Goal: Task Accomplishment & Management: Use online tool/utility

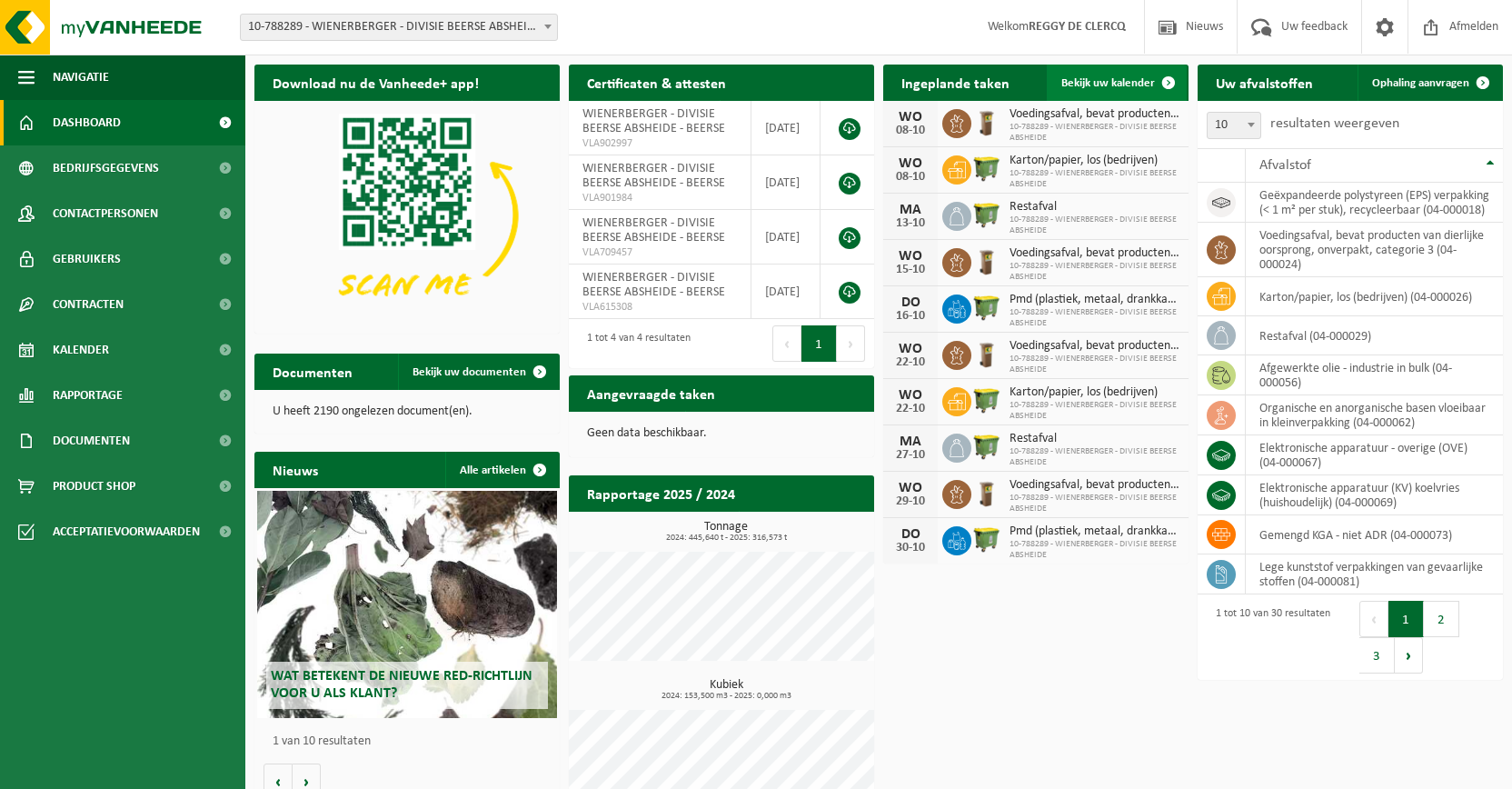
click at [1110, 81] on span "Bekijk uw kalender" at bounding box center [1107, 83] width 94 height 11
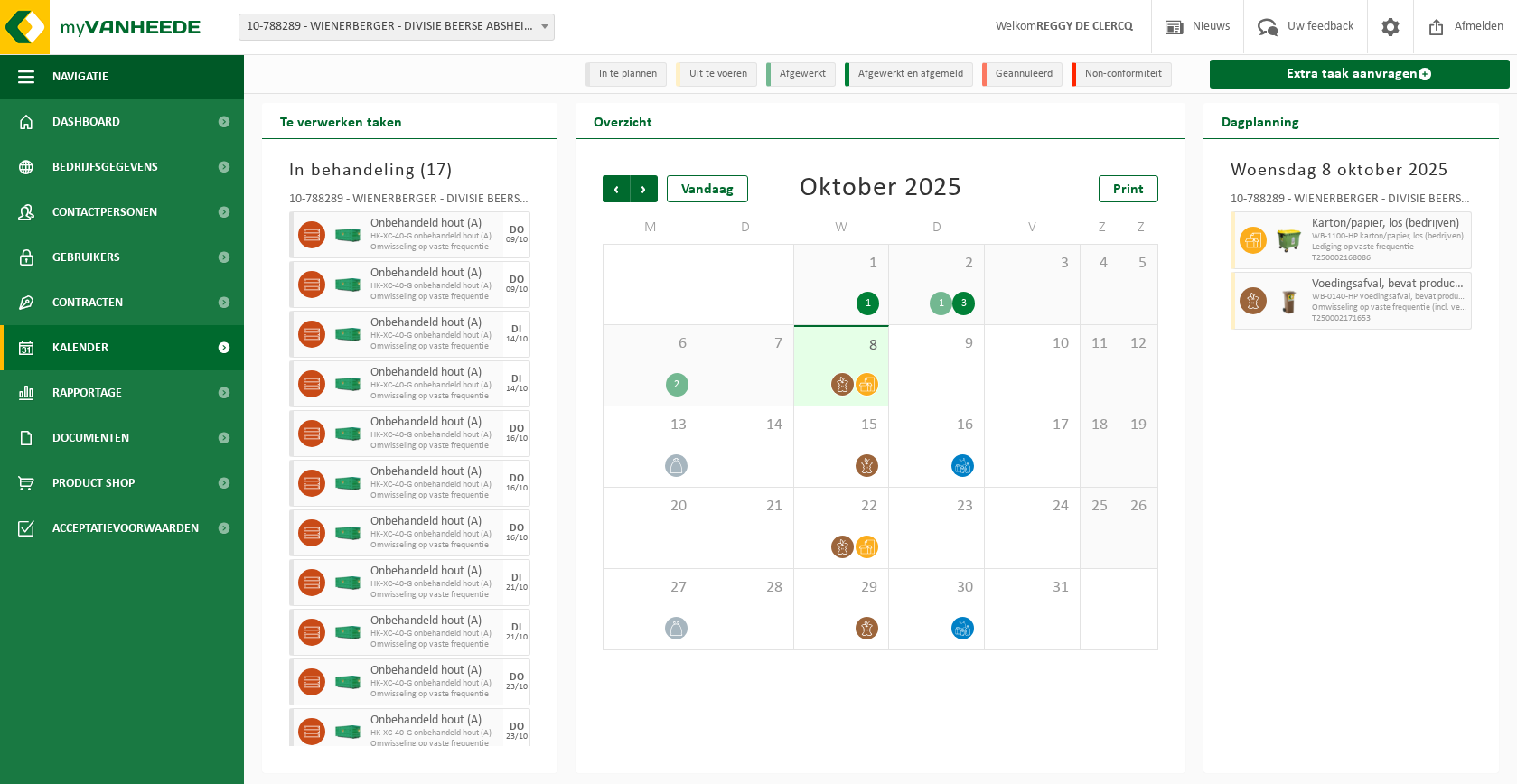
click at [680, 386] on div "2" at bounding box center [677, 384] width 23 height 24
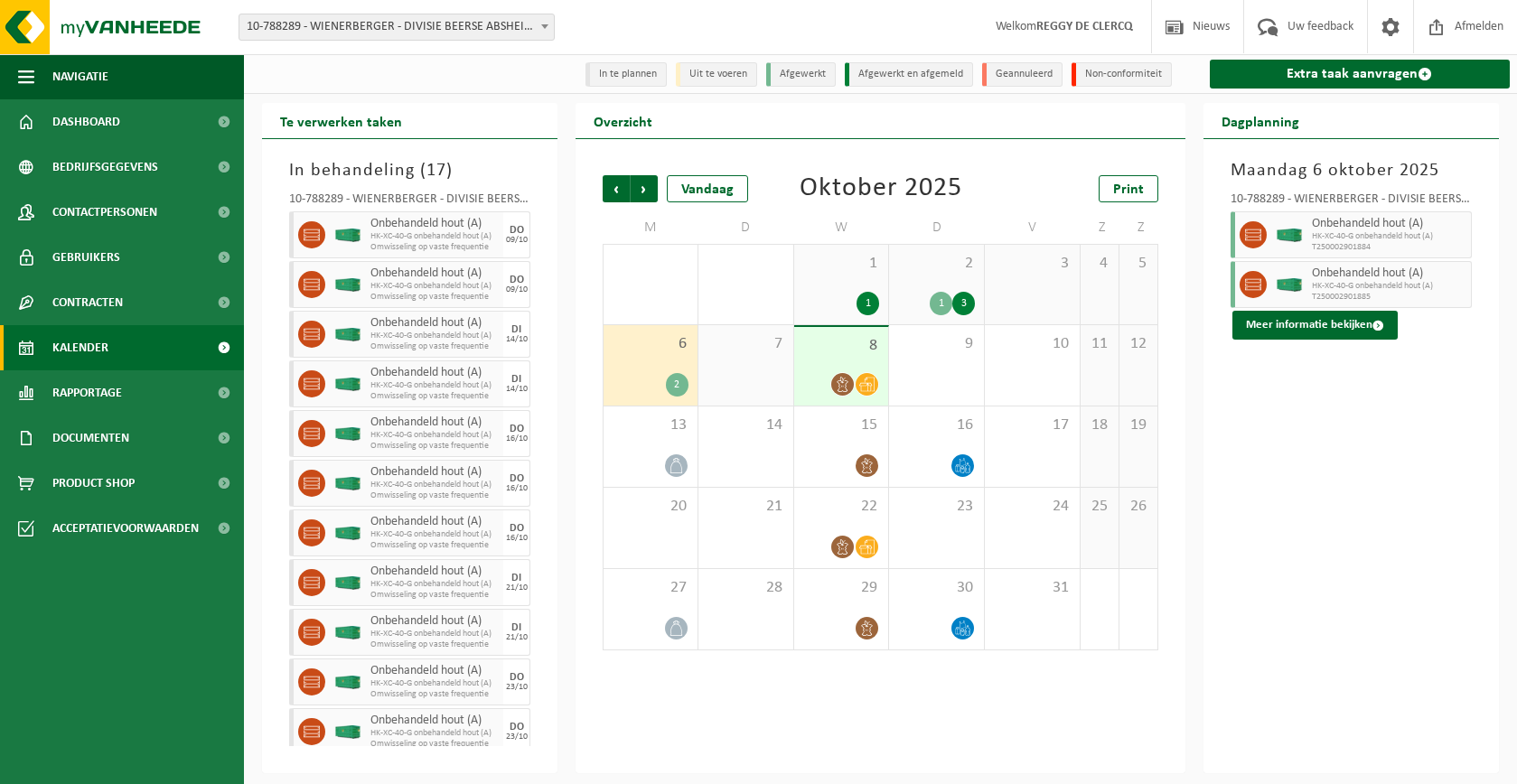
click at [1386, 426] on div "Maandag 6 oktober 2025 10-788289 - WIENERBERGER - DIVISIE BEERSE ABSHEIDE - BEE…" at bounding box center [1351, 456] width 295 height 635
click at [1308, 444] on div "Maandag 6 oktober 2025 10-788289 - WIENERBERGER - DIVISIE BEERSE ABSHEIDE - BEE…" at bounding box center [1351, 456] width 295 height 635
click at [1428, 336] on div "Meer informatie bekijken" at bounding box center [1351, 325] width 242 height 29
click at [1375, 75] on link "Extra taak aanvragen" at bounding box center [1360, 73] width 300 height 29
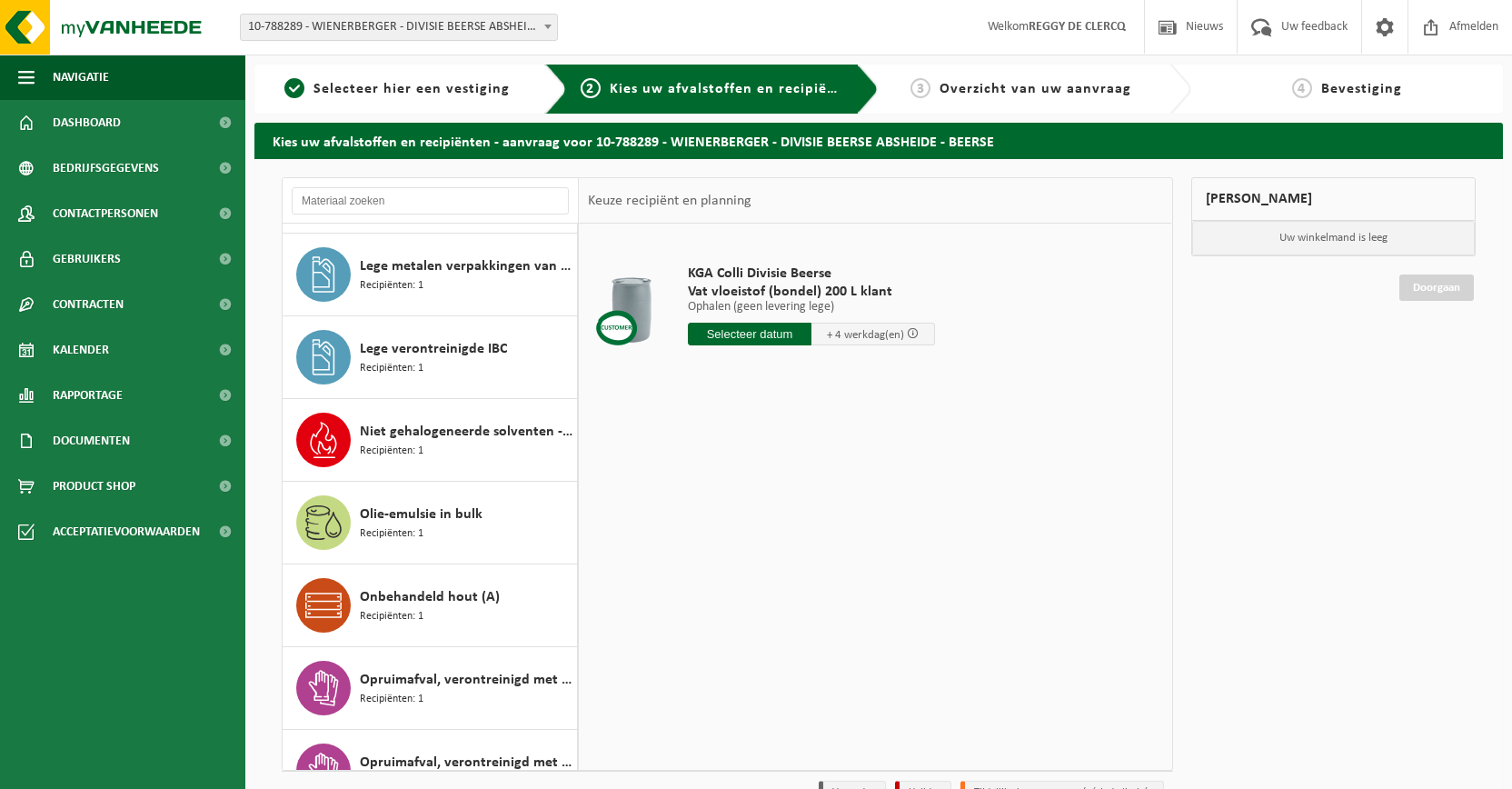
scroll to position [1182, 0]
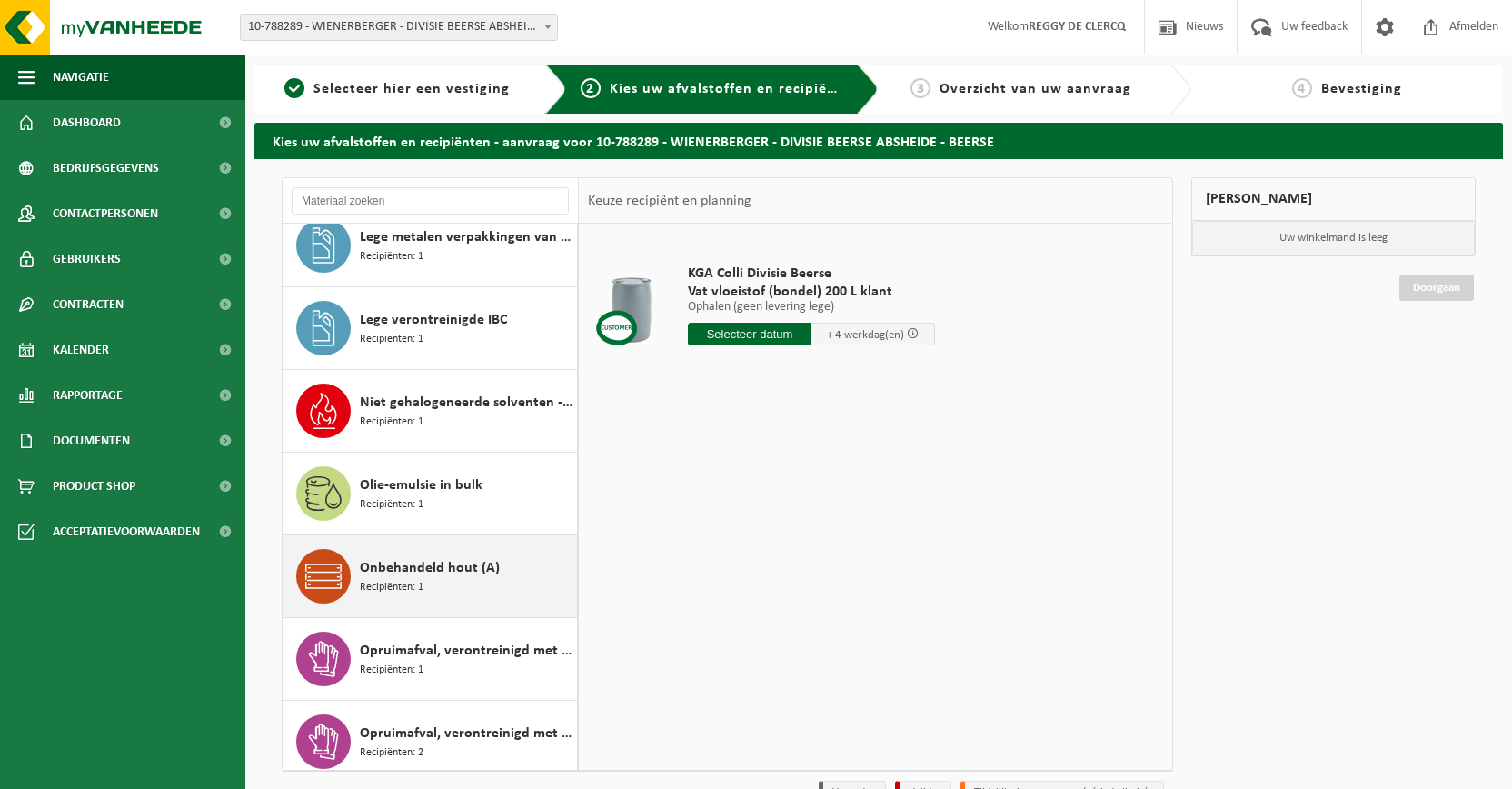
click at [433, 567] on span "Onbehandeld hout (A)" at bounding box center [430, 568] width 140 height 22
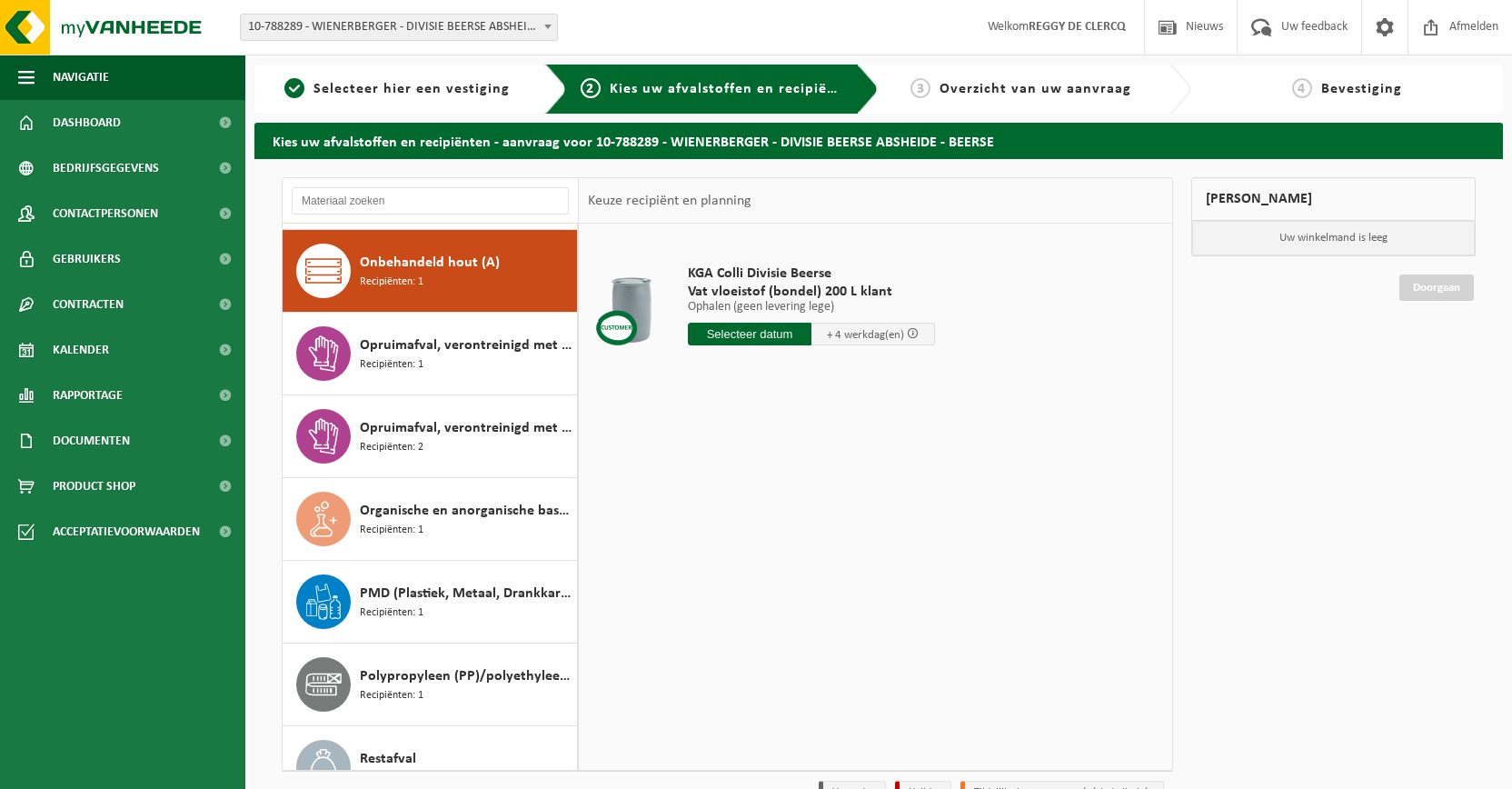
scroll to position [1491, 0]
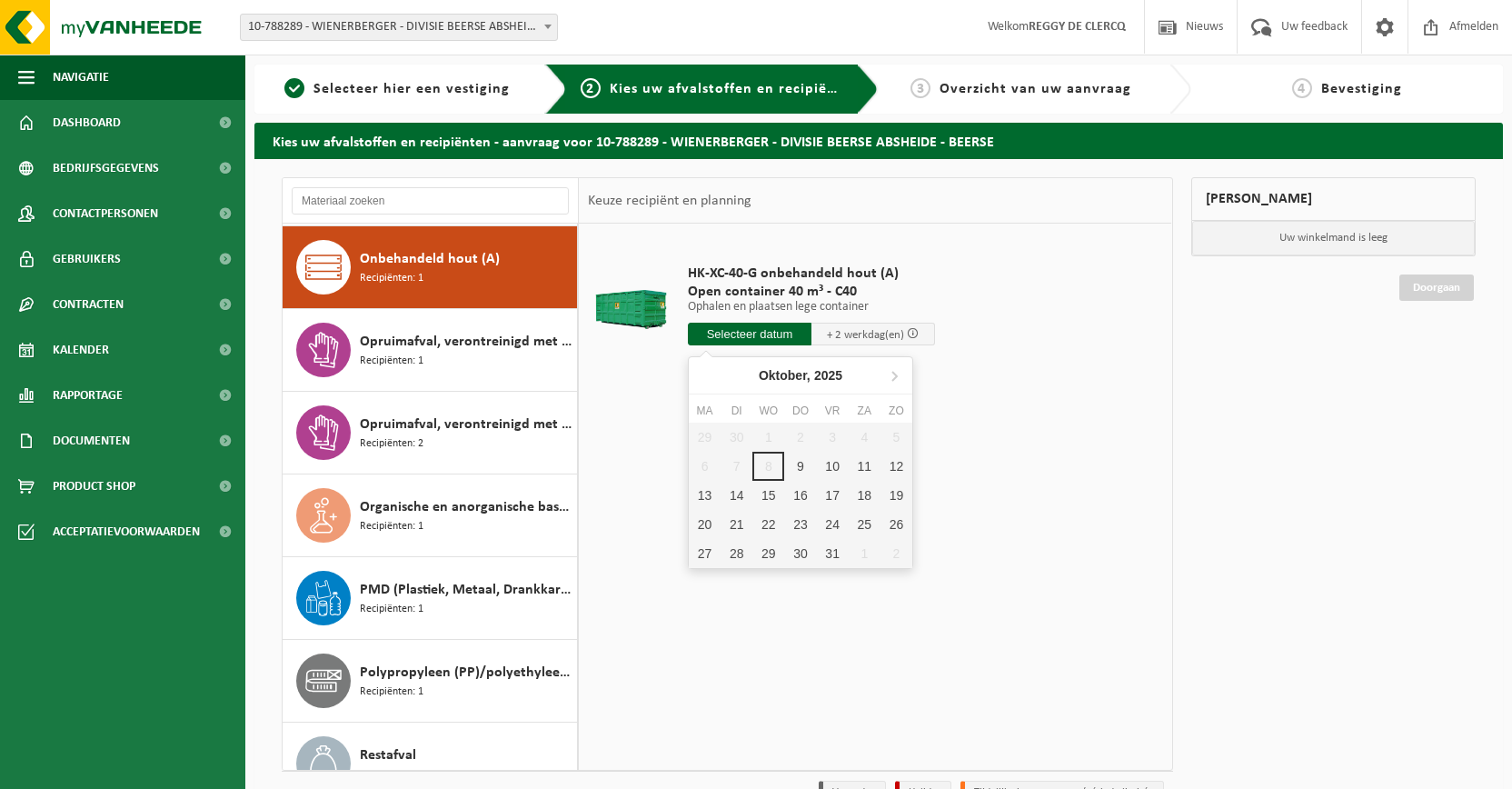
click at [762, 336] on input "text" at bounding box center [749, 334] width 124 height 23
click at [704, 492] on div "13" at bounding box center [704, 495] width 32 height 29
type input "Van 2025-10-13"
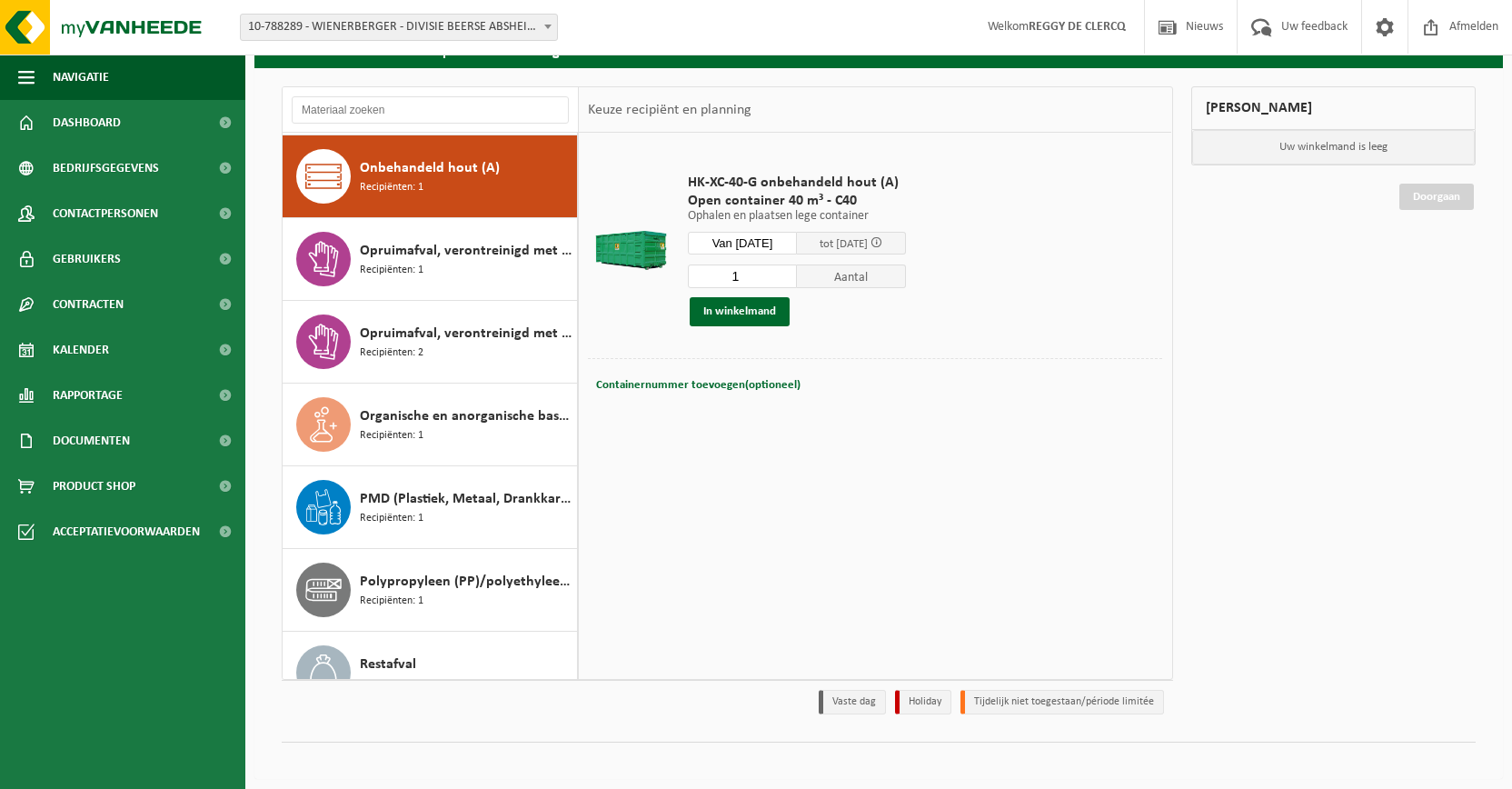
scroll to position [0, 0]
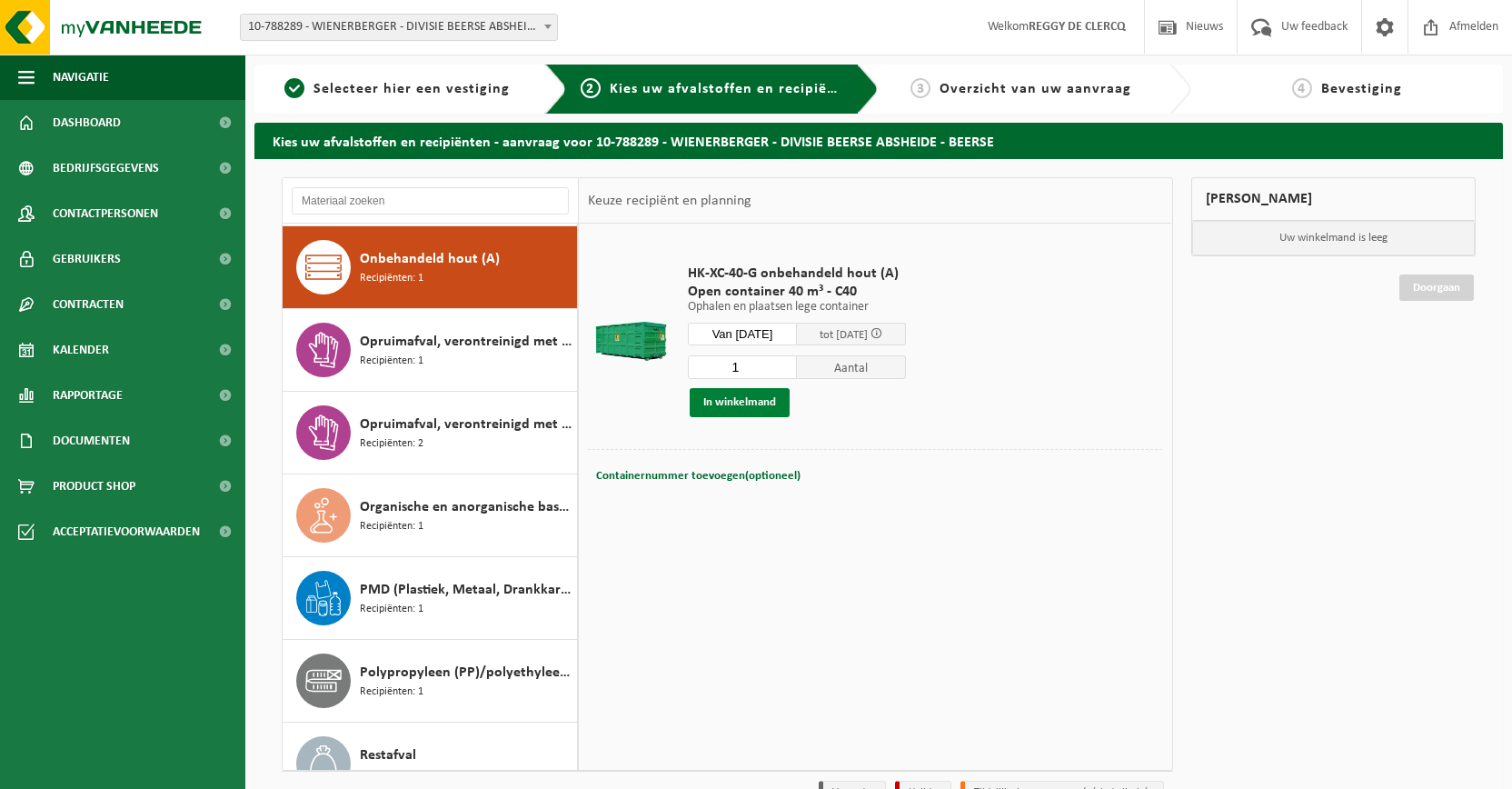
click at [758, 399] on button "In winkelmand" at bounding box center [739, 402] width 100 height 29
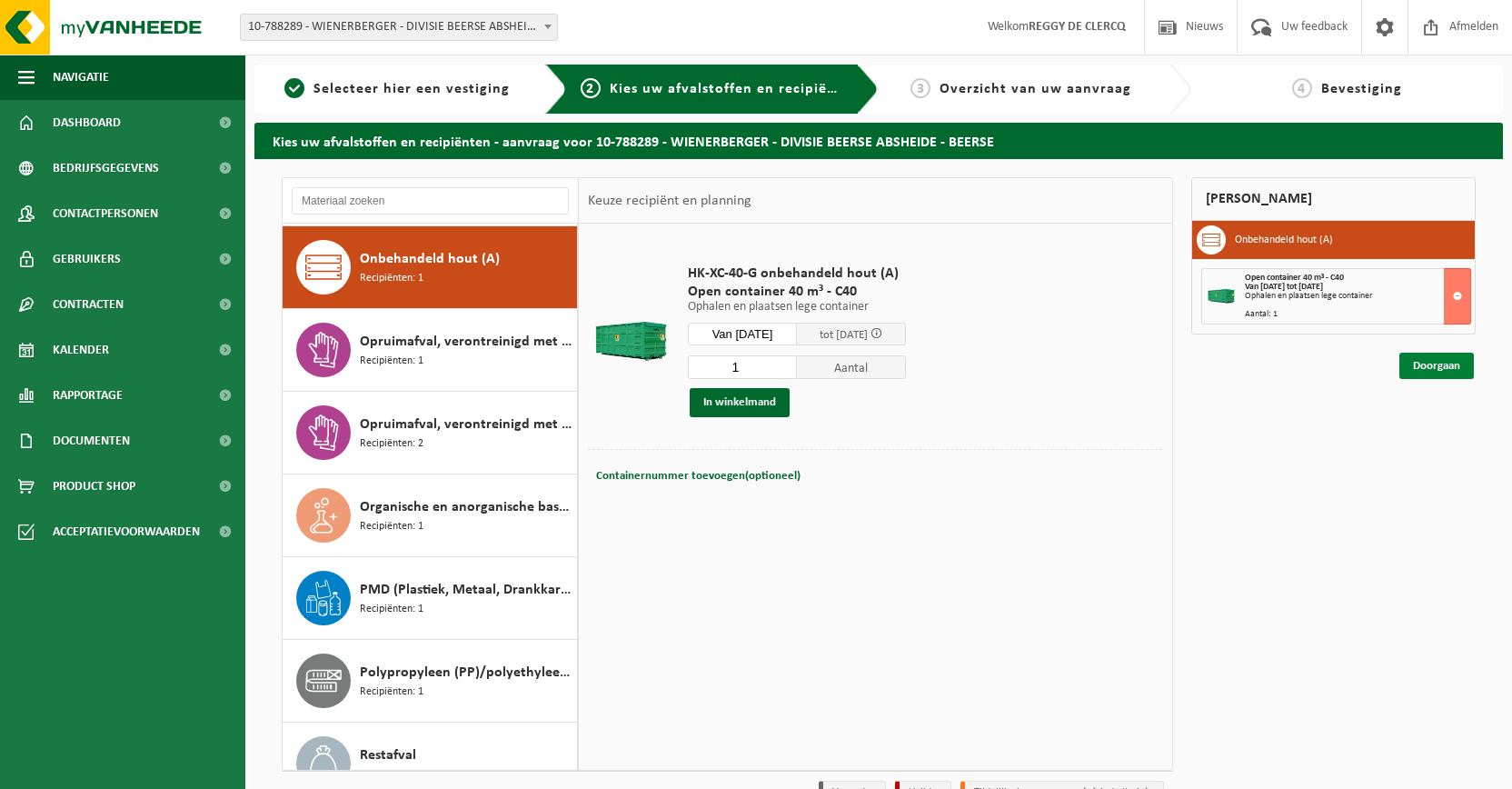
click at [1449, 368] on link "Doorgaan" at bounding box center [1436, 366] width 75 height 26
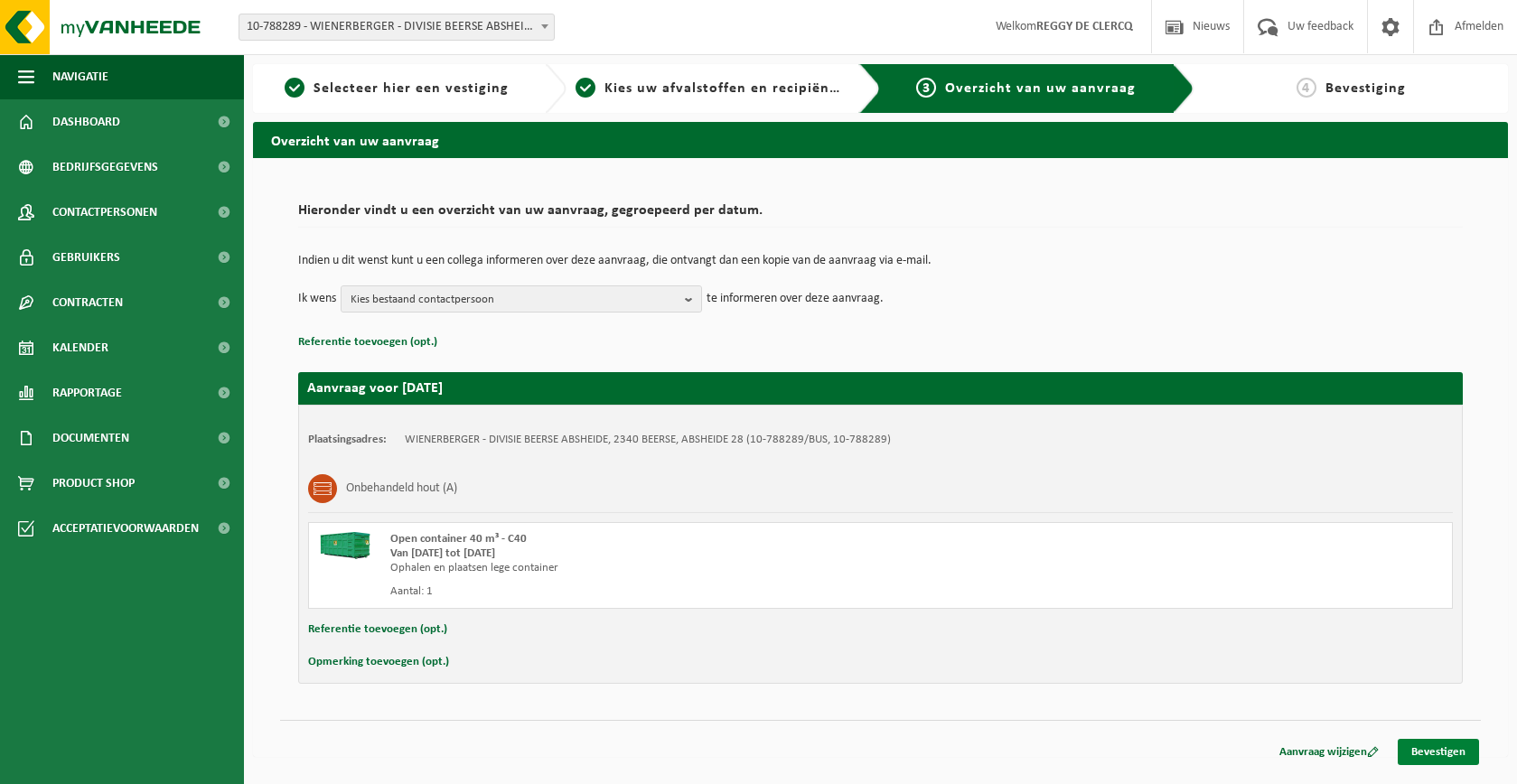
click at [1444, 752] on link "Bevestigen" at bounding box center [1439, 752] width 81 height 26
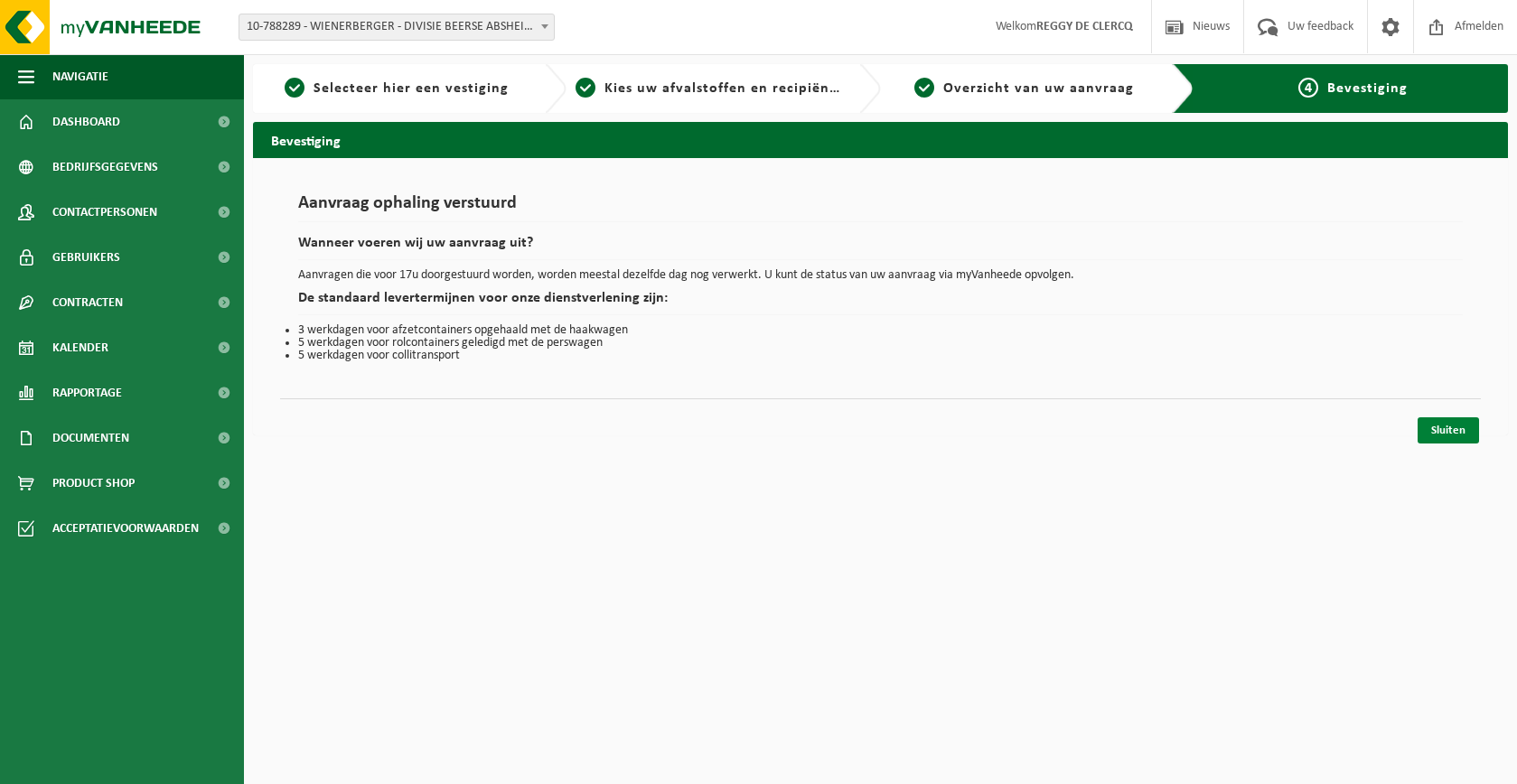
click at [1443, 430] on link "Sluiten" at bounding box center [1448, 431] width 61 height 26
